Goal: Task Accomplishment & Management: Complete application form

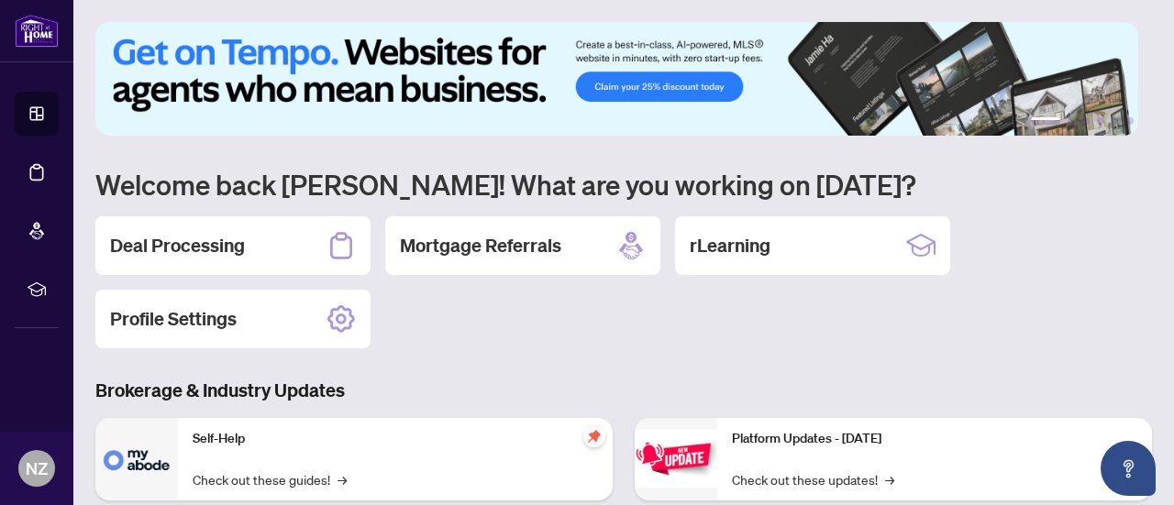
click at [202, 238] on h2 "Deal Processing" at bounding box center [177, 246] width 135 height 26
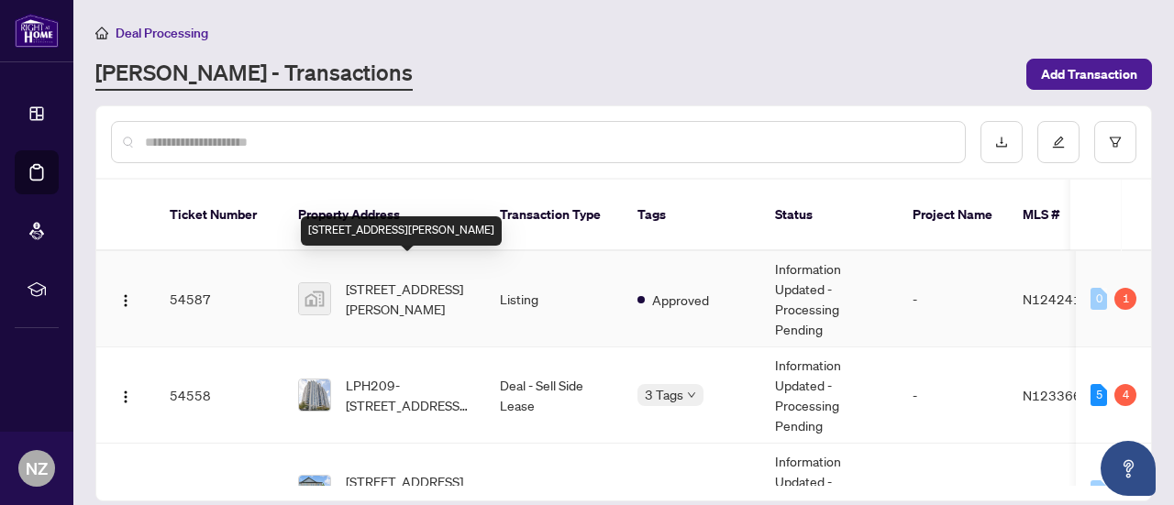
click at [372, 279] on span "[STREET_ADDRESS][PERSON_NAME]" at bounding box center [408, 299] width 125 height 40
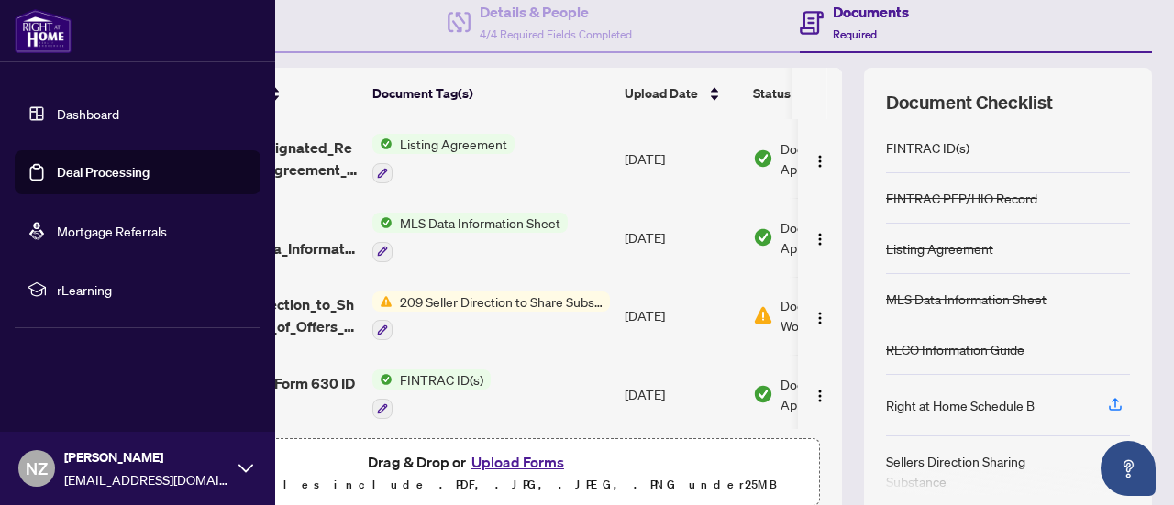
click at [75, 112] on link "Dashboard" at bounding box center [88, 113] width 62 height 17
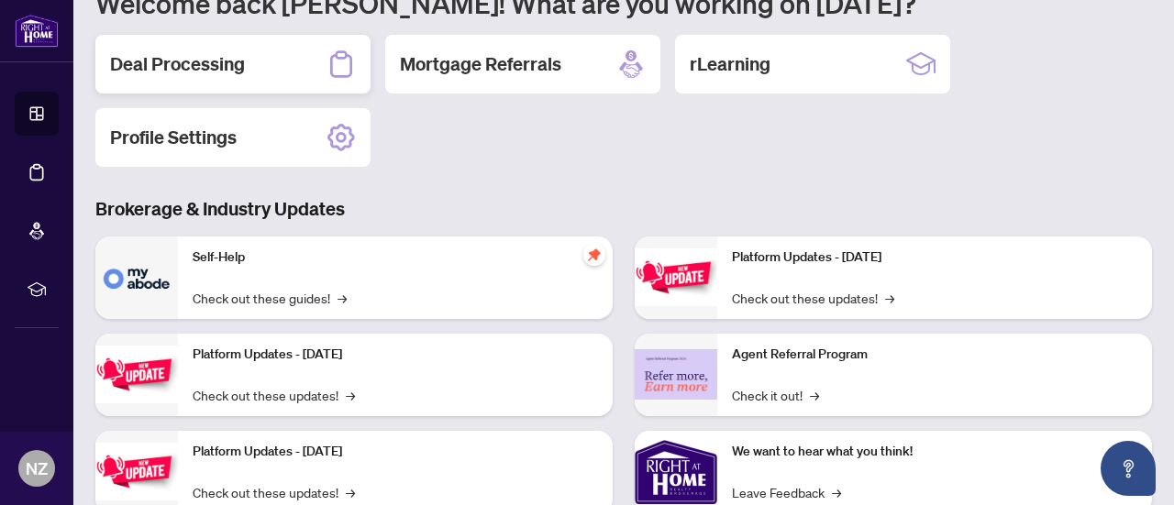
click at [240, 65] on h2 "Deal Processing" at bounding box center [177, 64] width 135 height 26
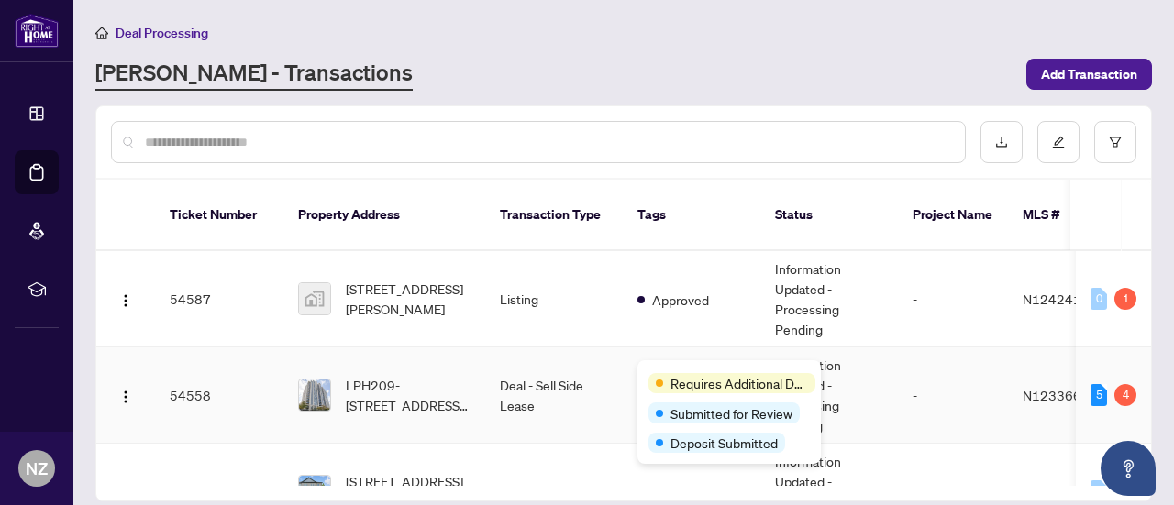
click at [692, 373] on span "Requires Additional Docs" at bounding box center [739, 383] width 138 height 20
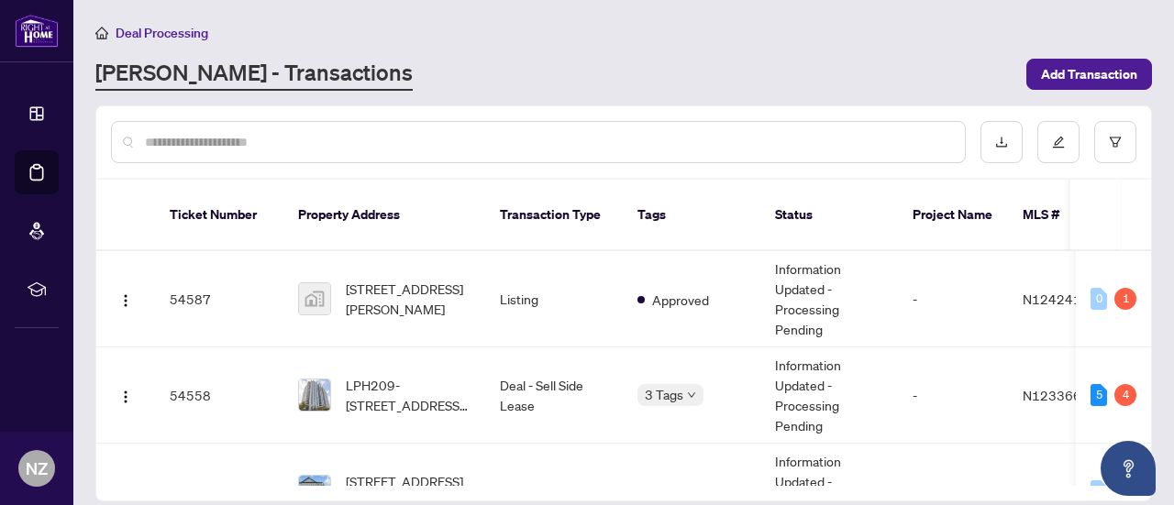
click at [556, 144] on input "text" at bounding box center [547, 142] width 805 height 20
click at [1123, 288] on div "1" at bounding box center [1125, 299] width 22 height 22
click at [641, 291] on td "Approved" at bounding box center [692, 299] width 138 height 96
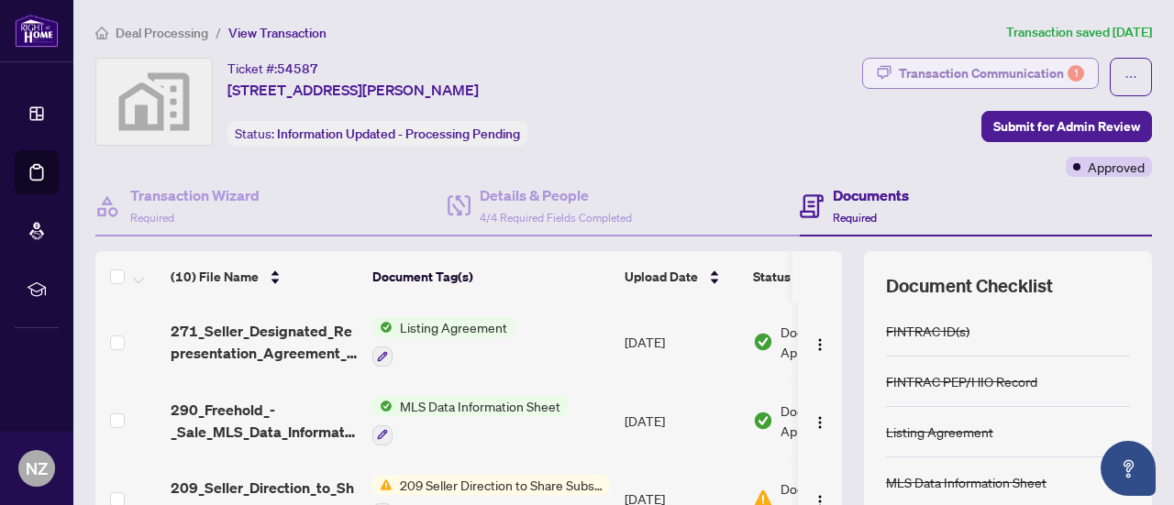
click at [984, 68] on div "Transaction Communication 1" at bounding box center [991, 73] width 185 height 29
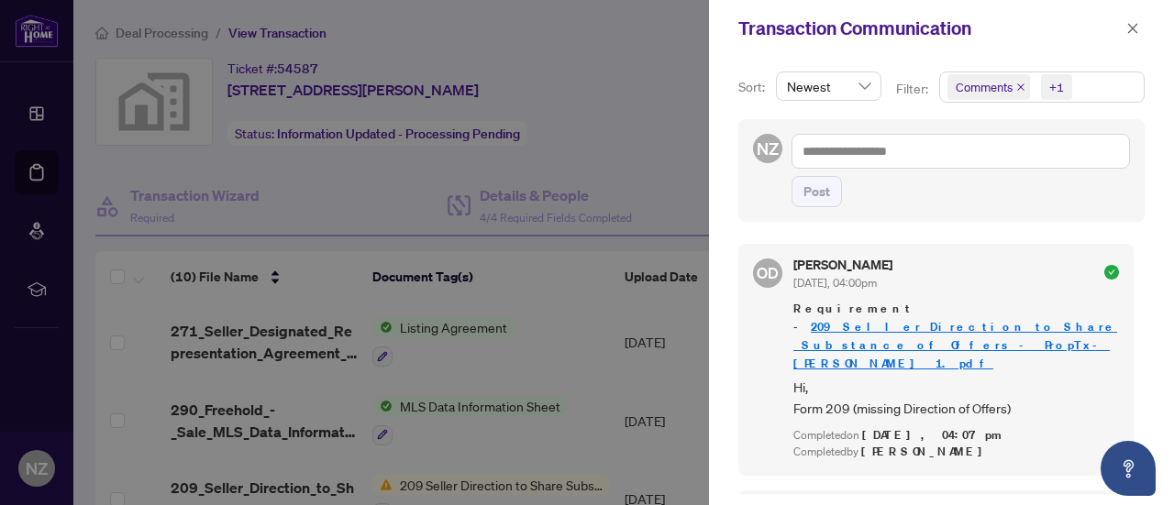
click at [884, 324] on link "209_Seller_Direction_to_Share_Substance_of_Offers_-_PropTx-[PERSON_NAME] 1.pdf" at bounding box center [955, 345] width 324 height 52
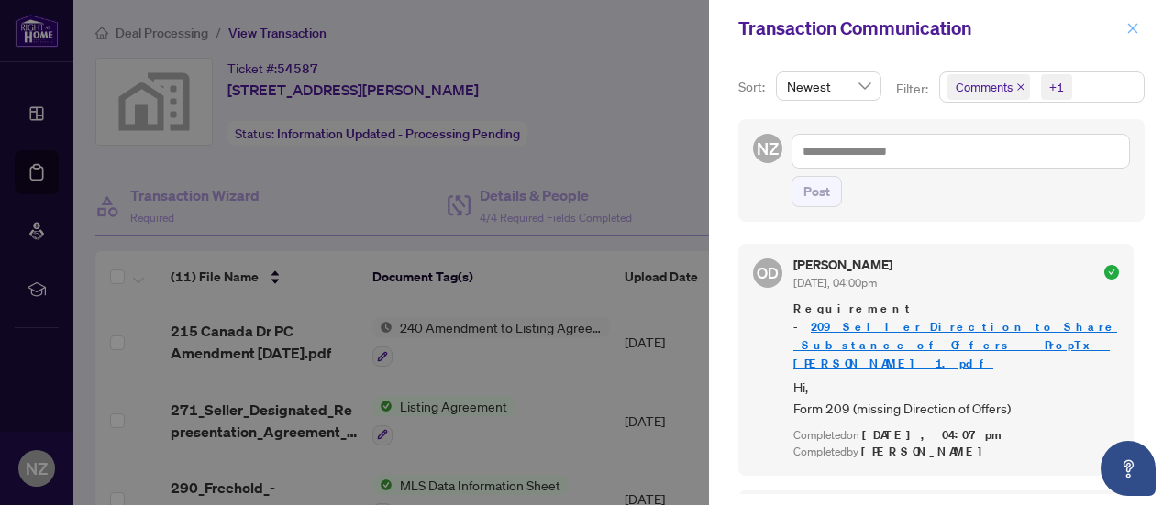
click at [1134, 28] on icon "close" at bounding box center [1132, 28] width 13 height 13
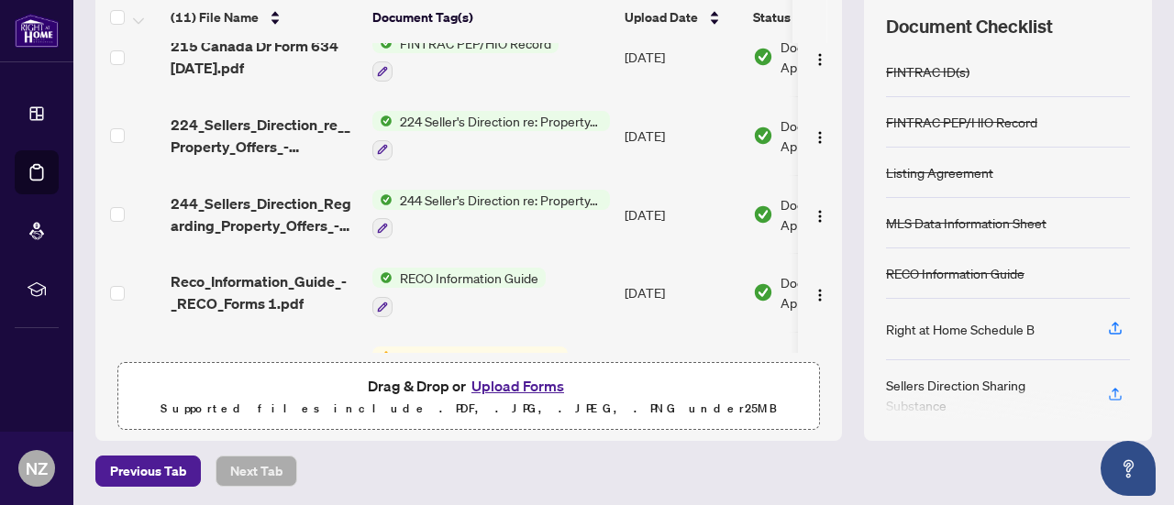
scroll to position [186, 0]
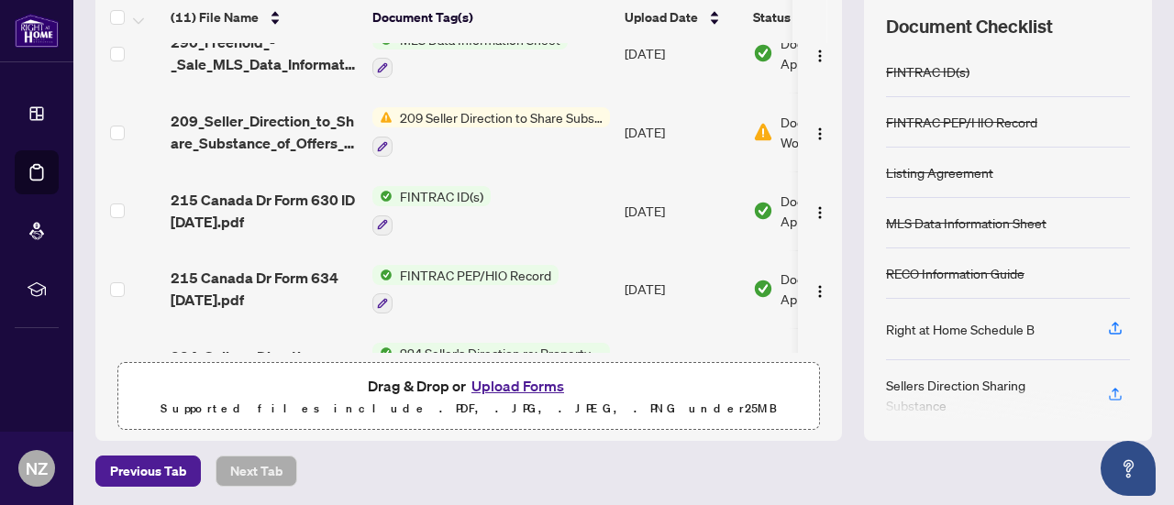
click at [484, 382] on button "Upload Forms" at bounding box center [518, 386] width 104 height 24
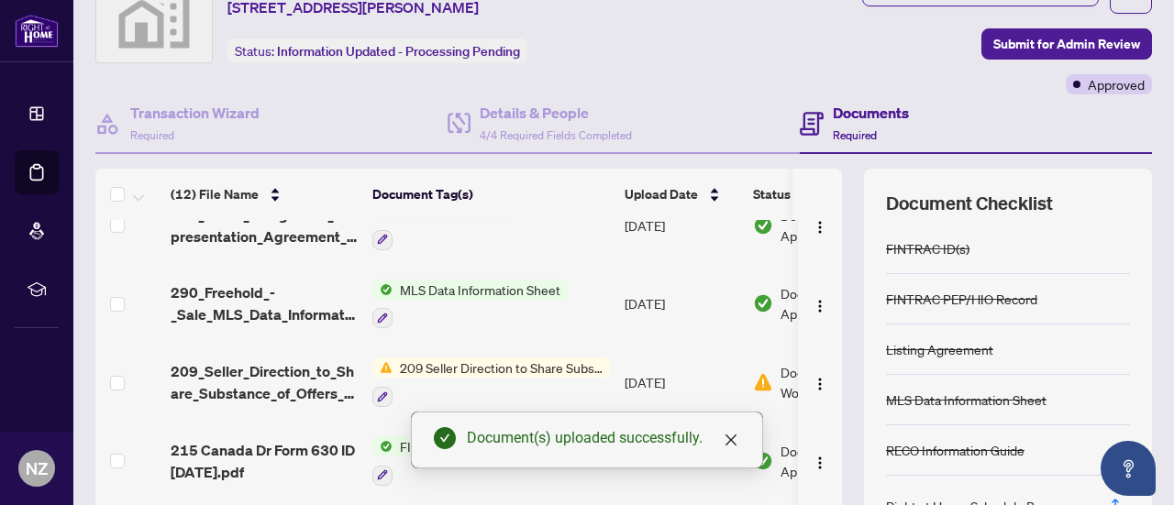
scroll to position [0, 0]
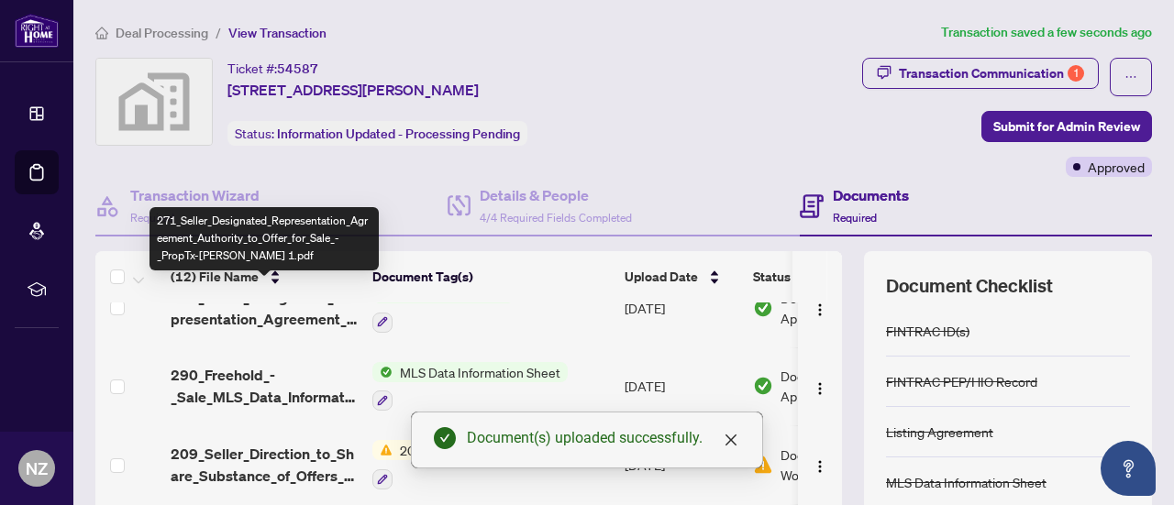
click at [331, 311] on span "271_Seller_Designated_Representation_Agreement_Authority_to_Offer_for_Sale_-_Pr…" at bounding box center [264, 308] width 187 height 44
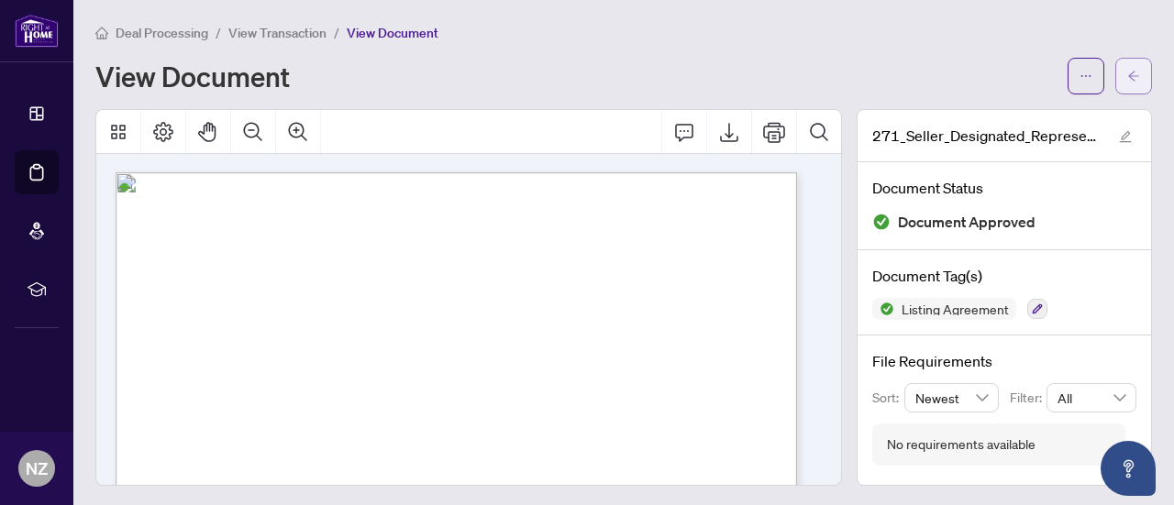
click at [1127, 76] on icon "arrow-left" at bounding box center [1133, 76] width 13 height 13
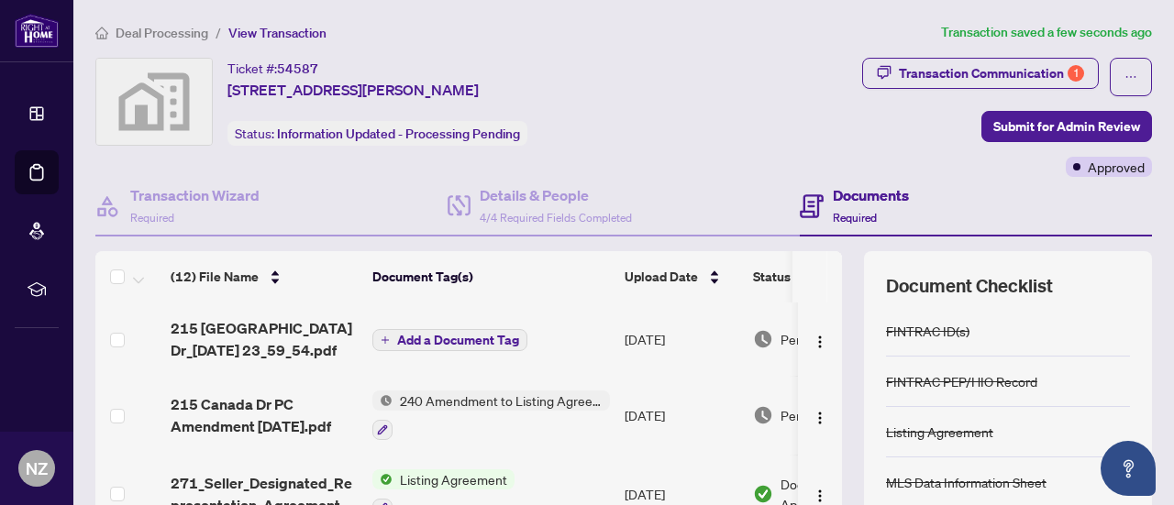
click at [440, 334] on span "Add a Document Tag" at bounding box center [458, 340] width 122 height 13
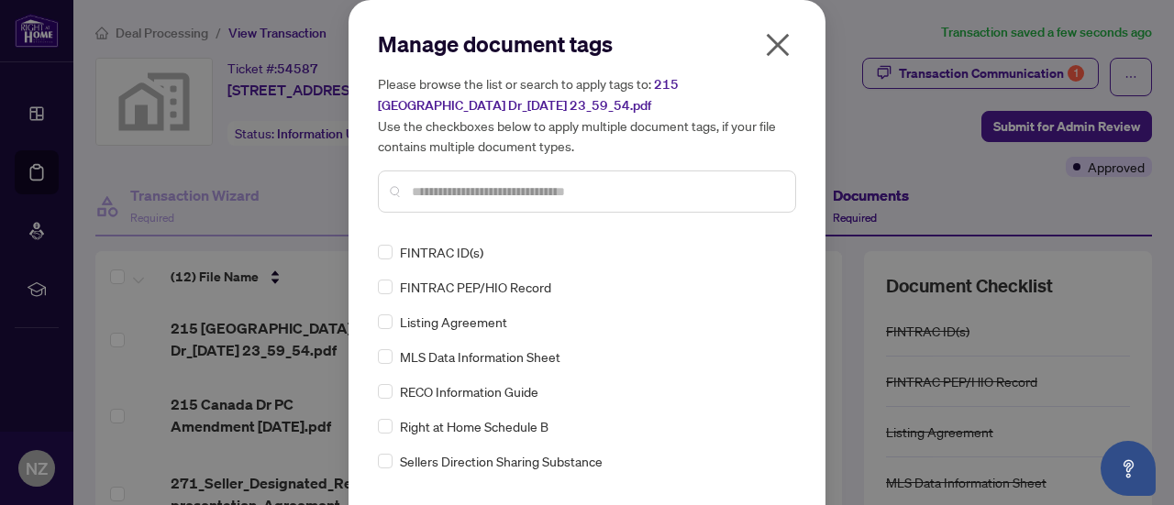
click at [448, 193] on input "text" at bounding box center [596, 192] width 369 height 20
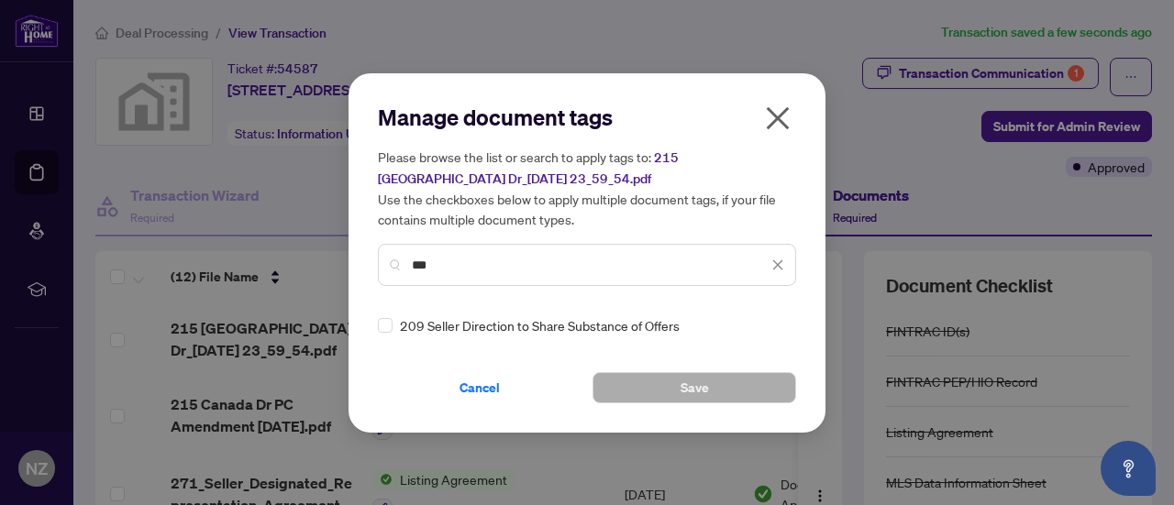
type input "***"
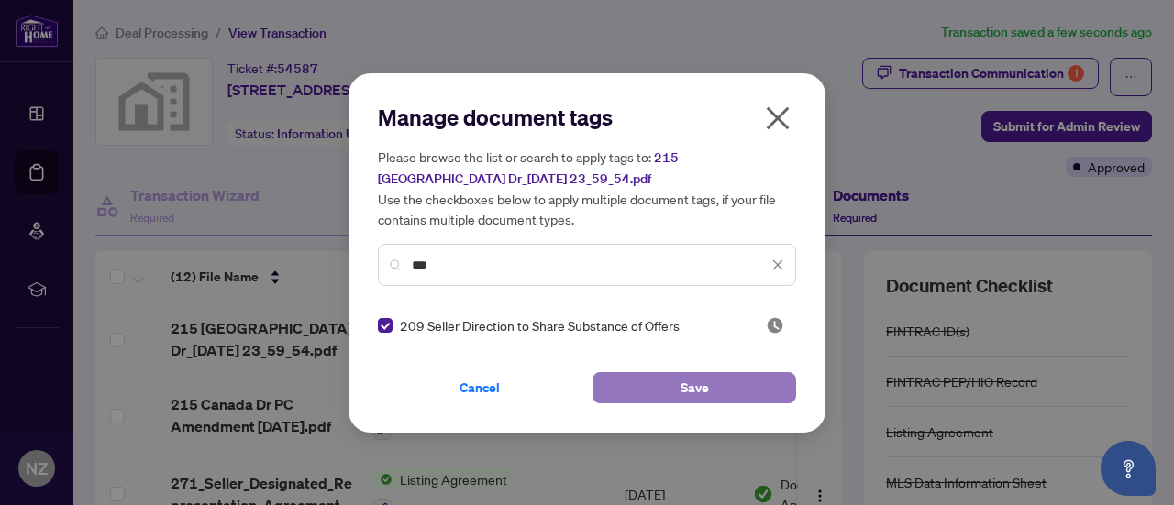
click at [647, 390] on button "Save" at bounding box center [694, 387] width 204 height 31
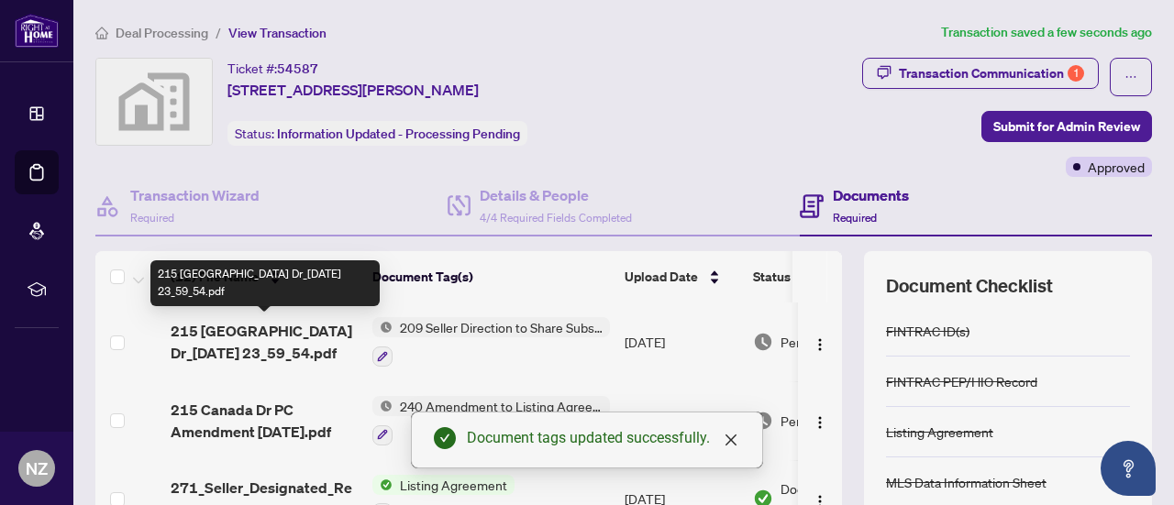
click at [284, 330] on span "215 Canada Dr_2025-10-02 23_59_54.pdf" at bounding box center [264, 342] width 187 height 44
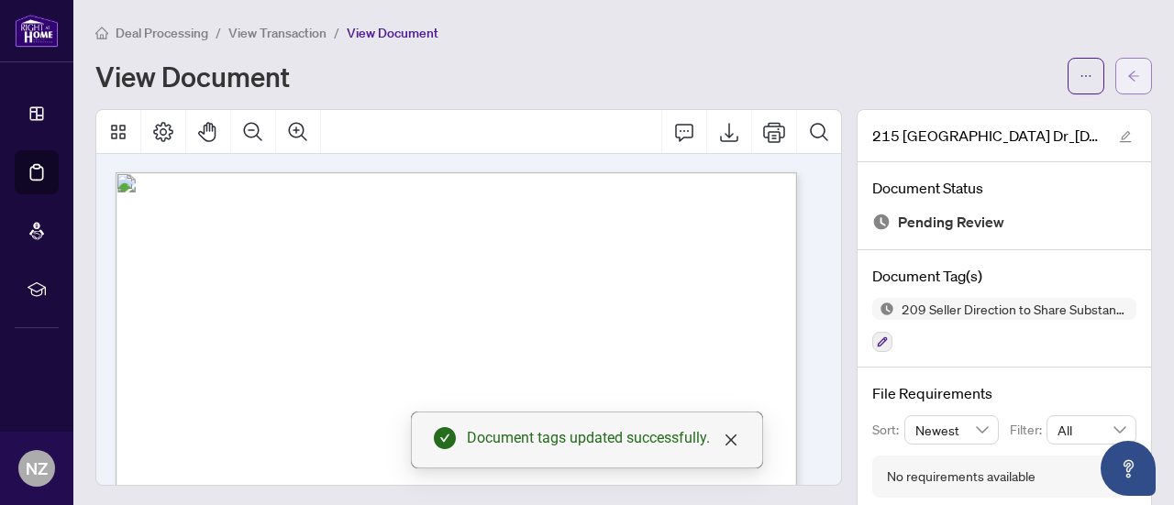
click at [1127, 76] on icon "arrow-left" at bounding box center [1133, 76] width 13 height 13
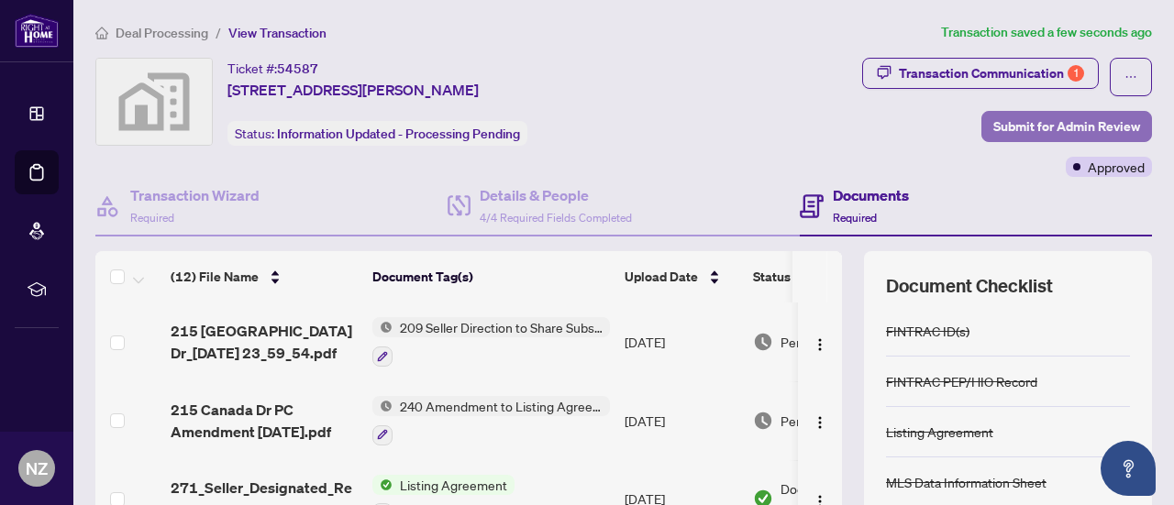
click at [1038, 128] on span "Submit for Admin Review" at bounding box center [1066, 126] width 147 height 29
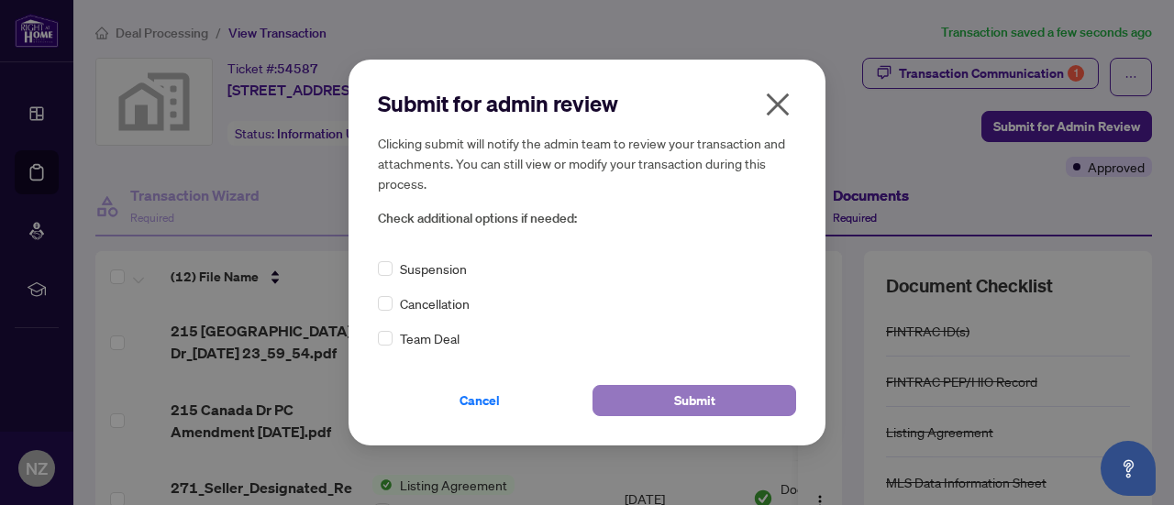
click at [696, 396] on span "Submit" at bounding box center [694, 400] width 41 height 29
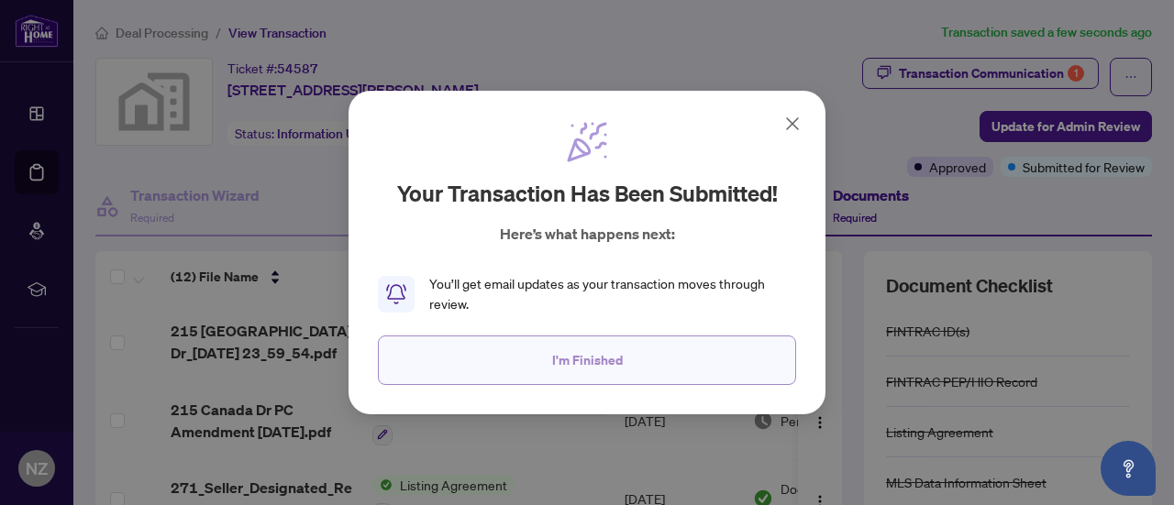
click at [640, 364] on button "I'm Finished" at bounding box center [587, 361] width 418 height 50
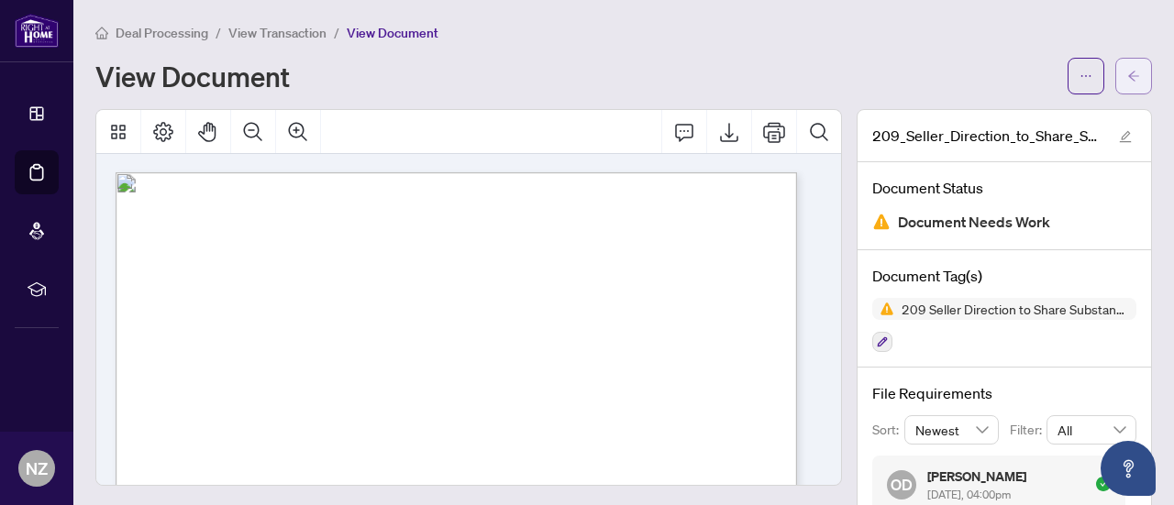
click at [1127, 82] on icon "arrow-left" at bounding box center [1133, 76] width 13 height 13
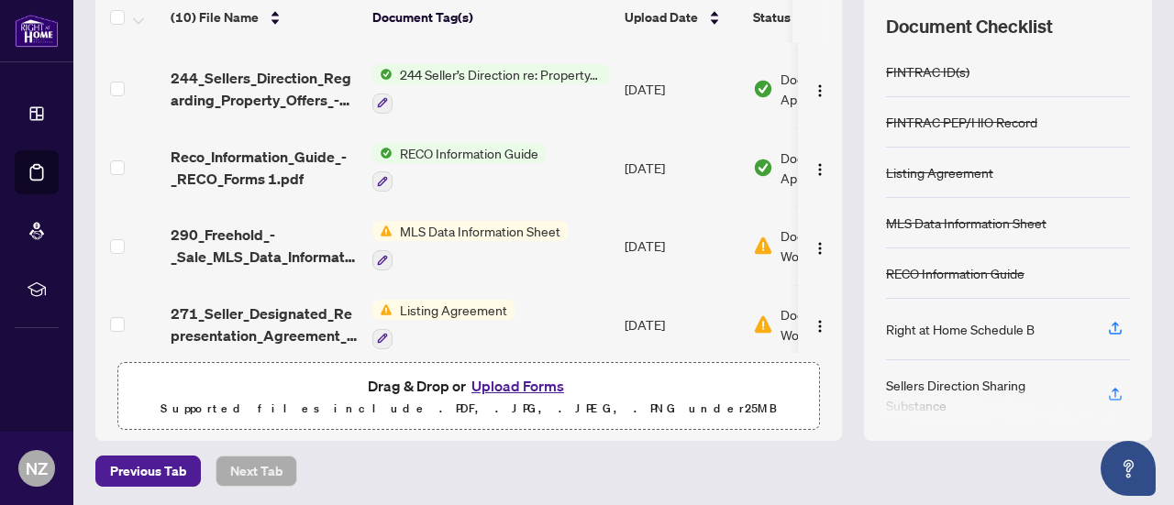
scroll to position [475, 0]
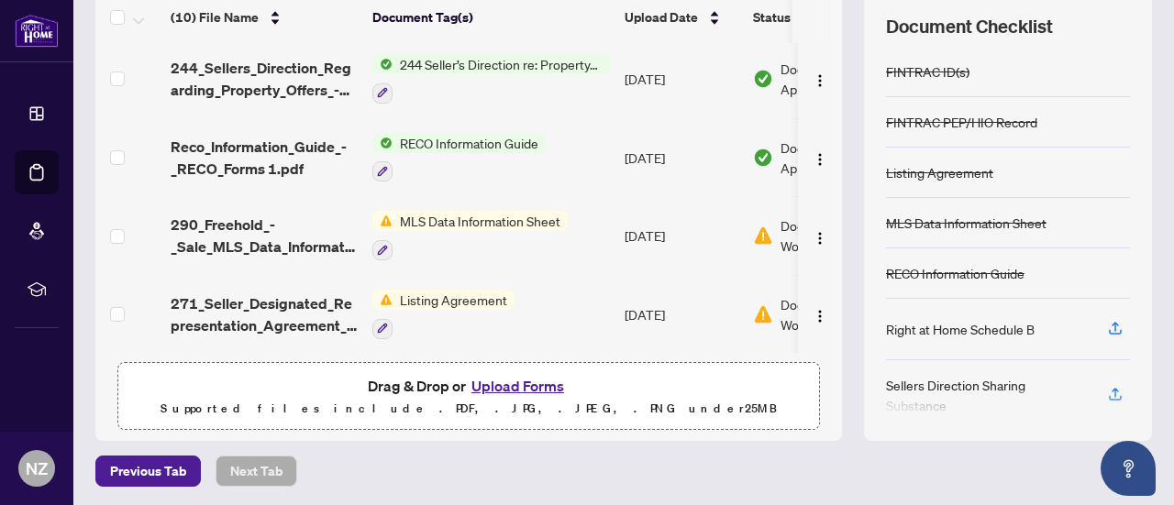
click at [505, 385] on button "Upload Forms" at bounding box center [518, 386] width 104 height 24
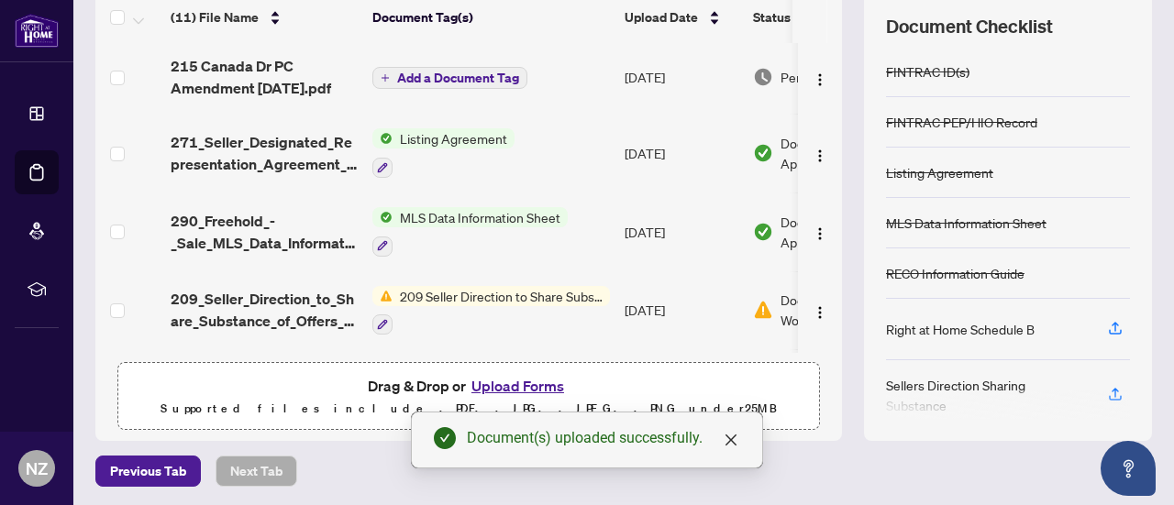
scroll to position [0, 0]
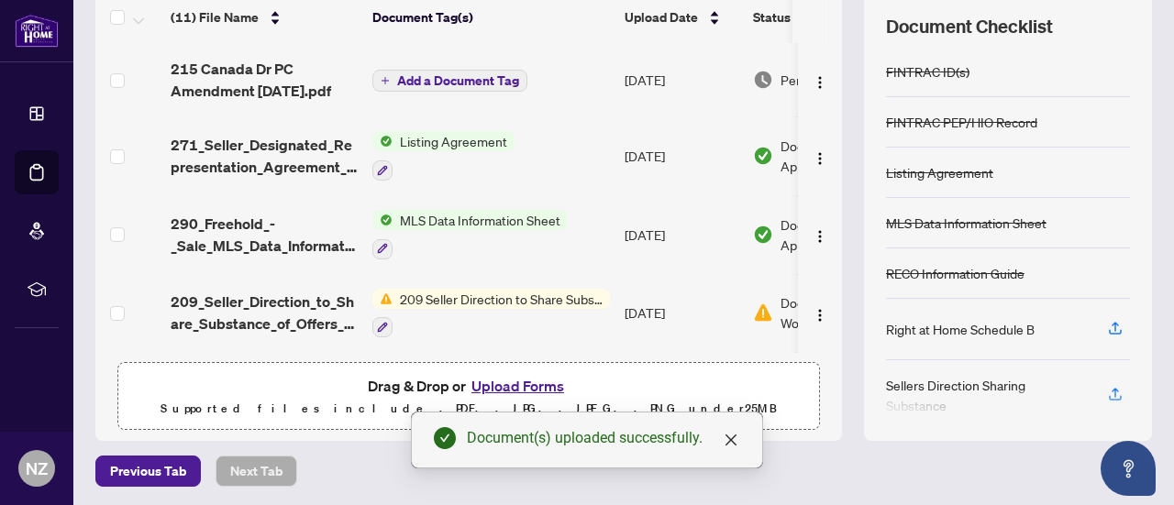
click at [427, 74] on span "Add a Document Tag" at bounding box center [458, 80] width 122 height 13
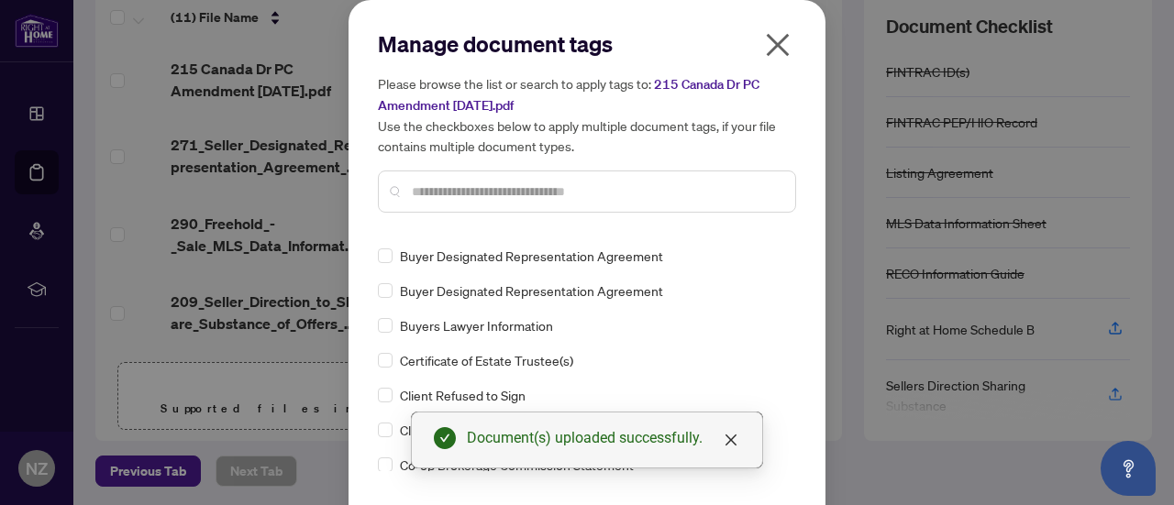
scroll to position [825, 0]
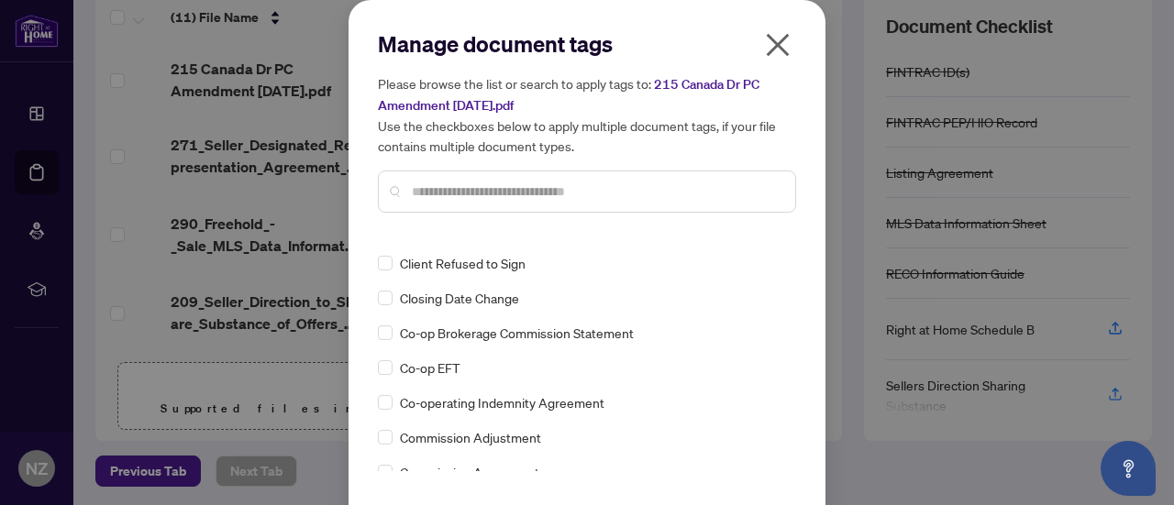
click at [413, 188] on input "text" at bounding box center [596, 192] width 369 height 20
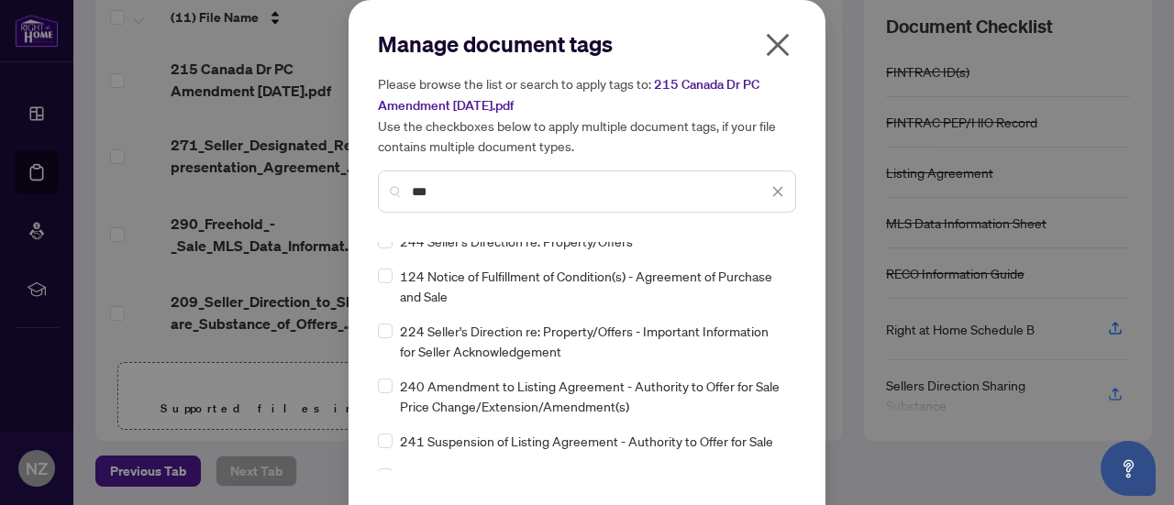
scroll to position [0, 0]
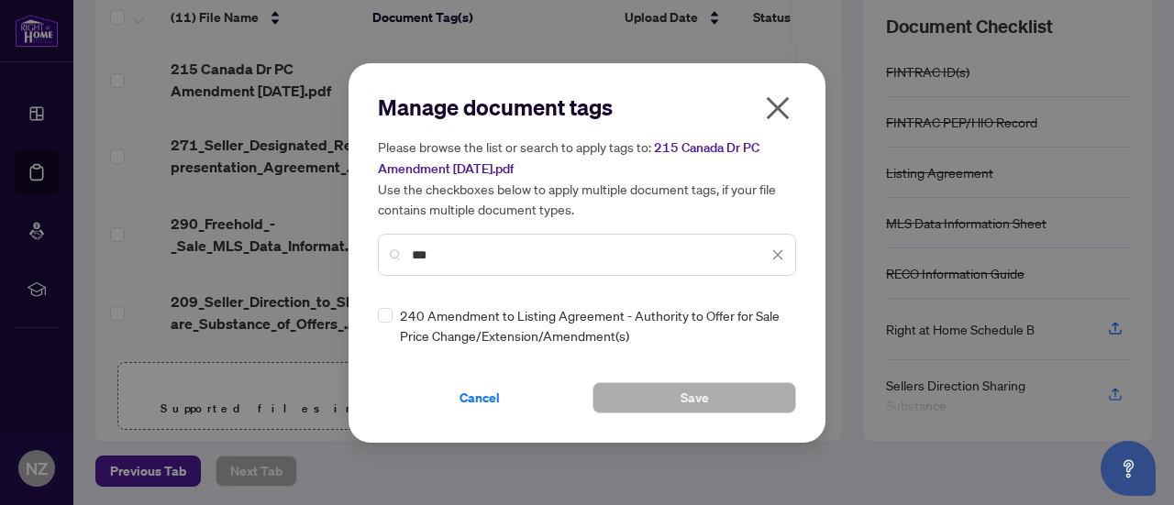
type input "***"
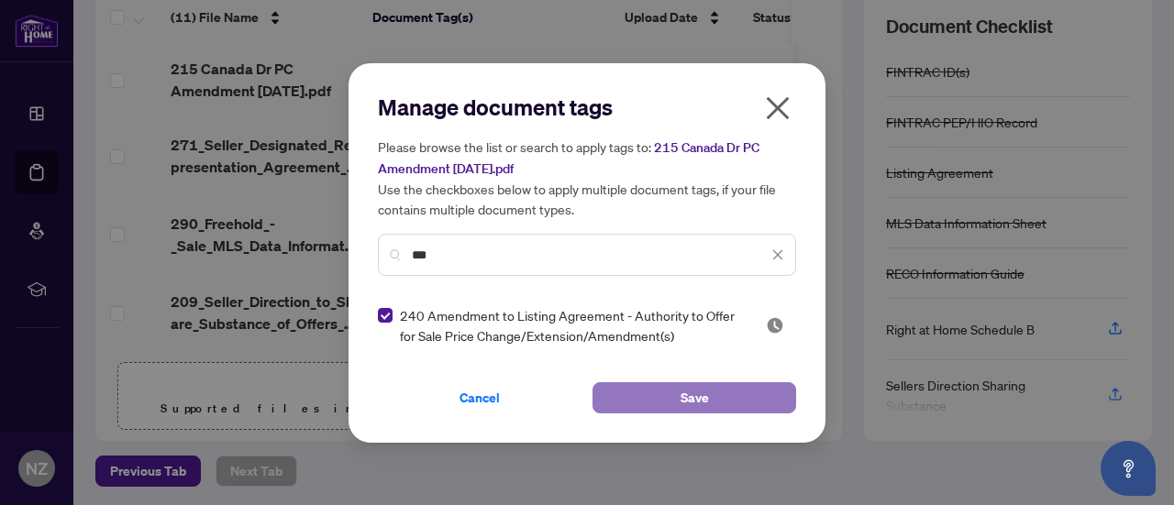
click at [704, 397] on span "Save" at bounding box center [694, 397] width 28 height 29
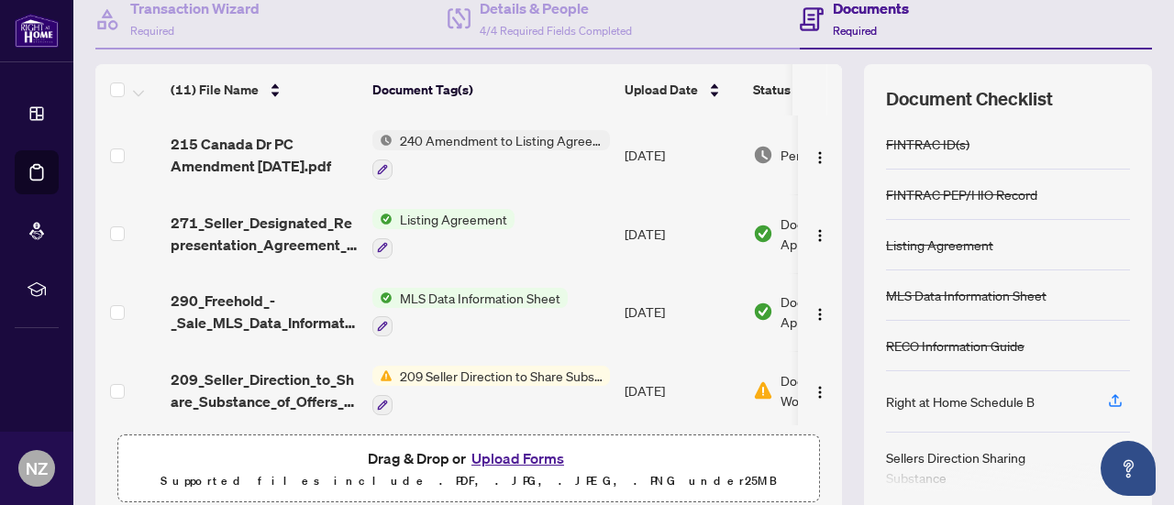
scroll to position [260, 0]
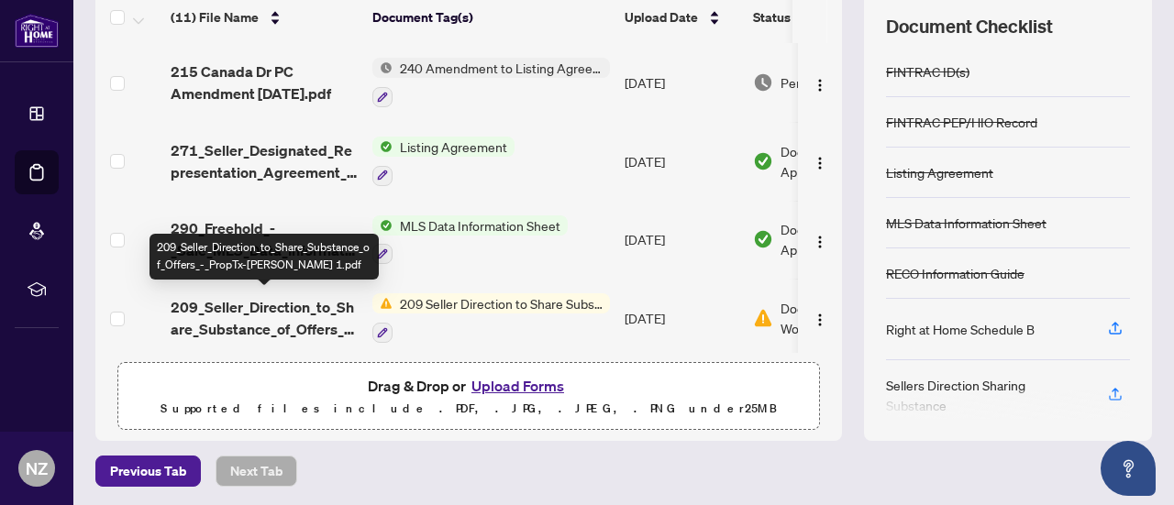
click at [315, 315] on span "209_Seller_Direction_to_Share_Substance_of_Offers_-_PropTx-[PERSON_NAME] 1.pdf" at bounding box center [264, 318] width 187 height 44
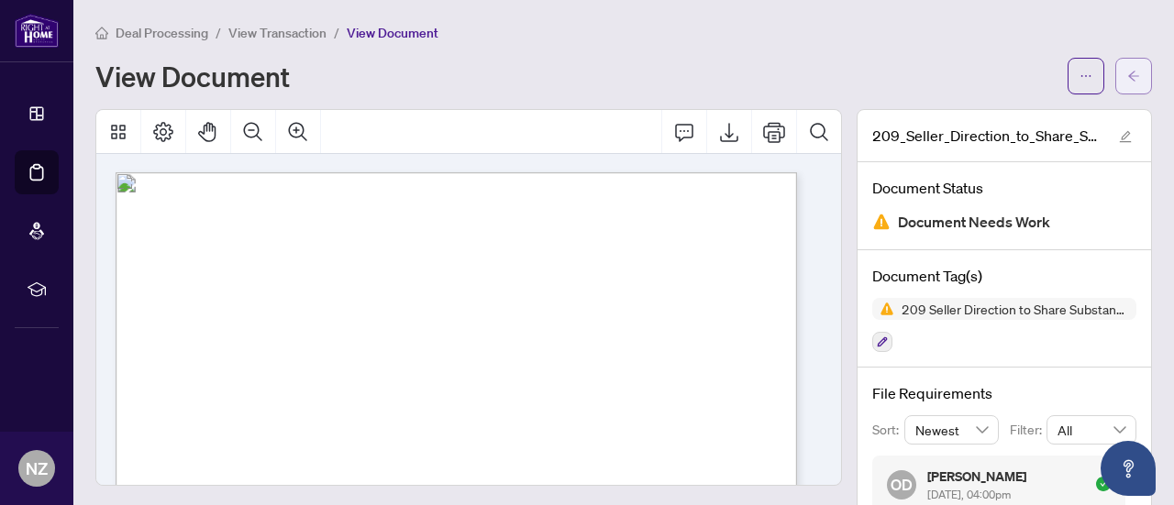
click at [1127, 61] on span "button" at bounding box center [1133, 75] width 13 height 29
